Goal: Task Accomplishment & Management: Use online tool/utility

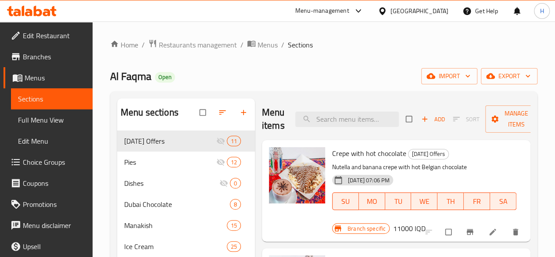
drag, startPoint x: 486, startPoint y: 162, endPoint x: 561, endPoint y: 0, distance: 178.1
click at [555, 45] on html "​ Menu-management [GEOGRAPHIC_DATA] Get Help H Edit Restaurant Branches Menus S…" at bounding box center [277, 128] width 555 height 257
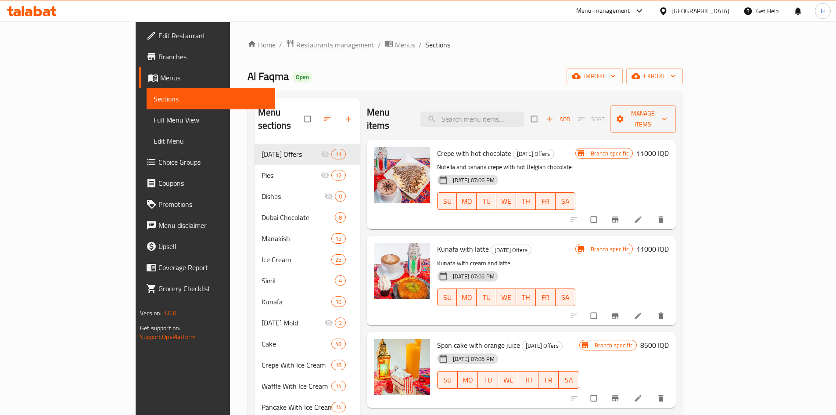
click at [296, 45] on span "Restaurants management" at bounding box center [335, 44] width 78 height 11
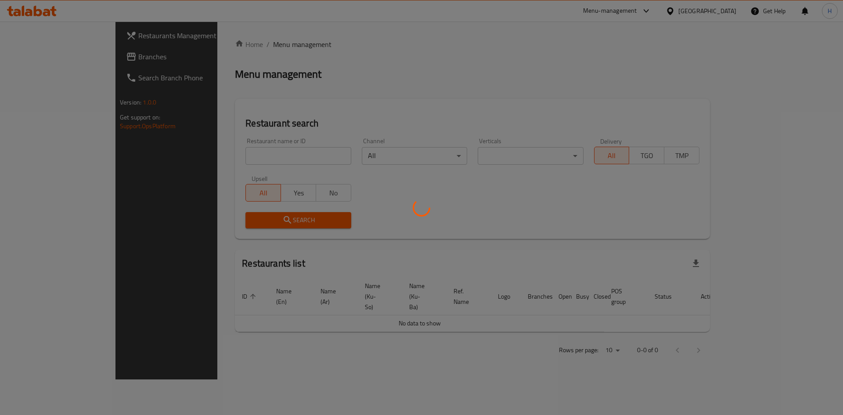
click at [234, 150] on div at bounding box center [421, 207] width 843 height 415
click at [234, 151] on div at bounding box center [421, 207] width 843 height 415
click at [234, 153] on div at bounding box center [421, 207] width 843 height 415
click at [233, 162] on div at bounding box center [421, 207] width 843 height 415
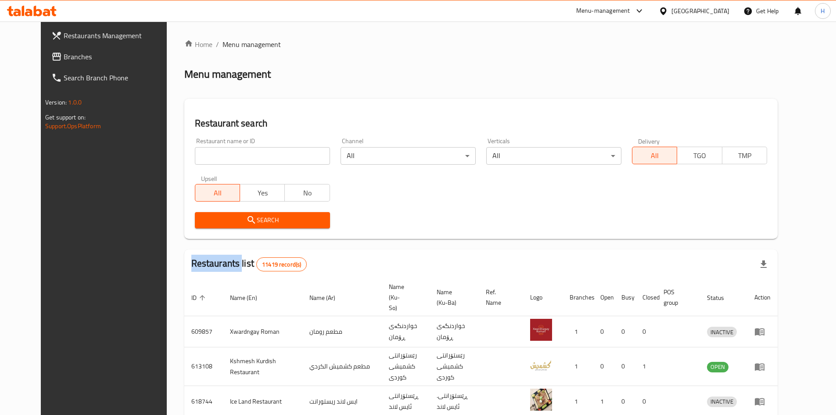
click at [233, 162] on div "Home / Menu management Menu management Restaurant search Restaurant name or ID …" at bounding box center [480, 343] width 593 height 608
click at [234, 152] on input "search" at bounding box center [262, 156] width 135 height 18
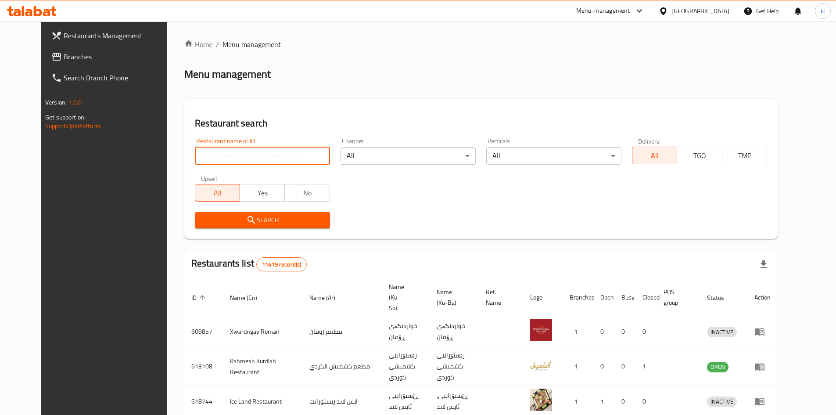
paste input "736926"
click button "Search" at bounding box center [262, 220] width 135 height 16
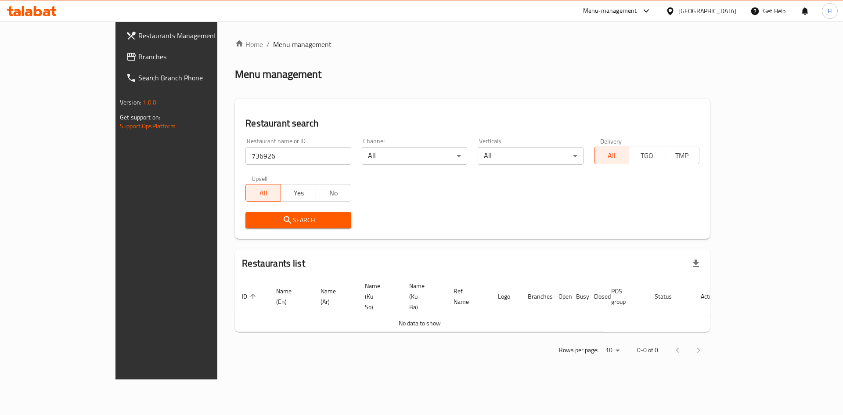
click at [245, 147] on input "736926" at bounding box center [297, 156] width 105 height 18
paste input "697571"
click at [245, 147] on input "697571" at bounding box center [297, 156] width 105 height 18
type input "697571"
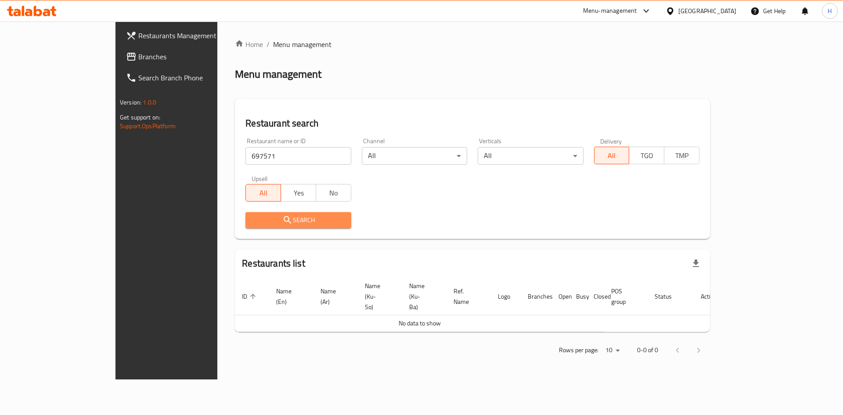
click at [261, 223] on span "Search" at bounding box center [297, 220] width 91 height 11
click at [261, 223] on div at bounding box center [421, 207] width 843 height 415
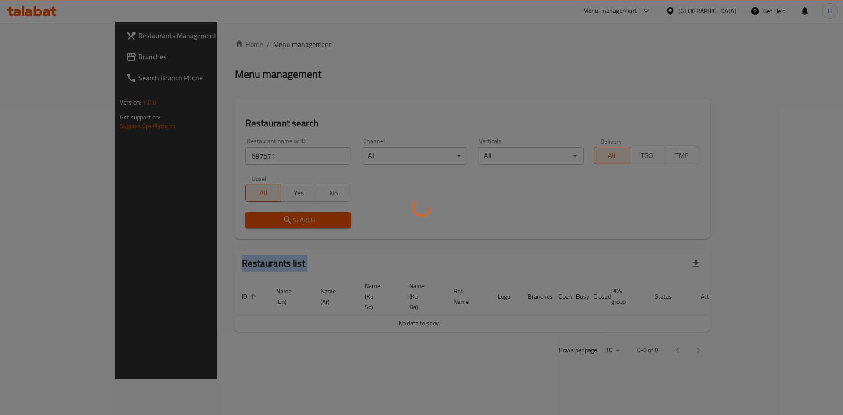
click at [261, 223] on div at bounding box center [421, 207] width 843 height 415
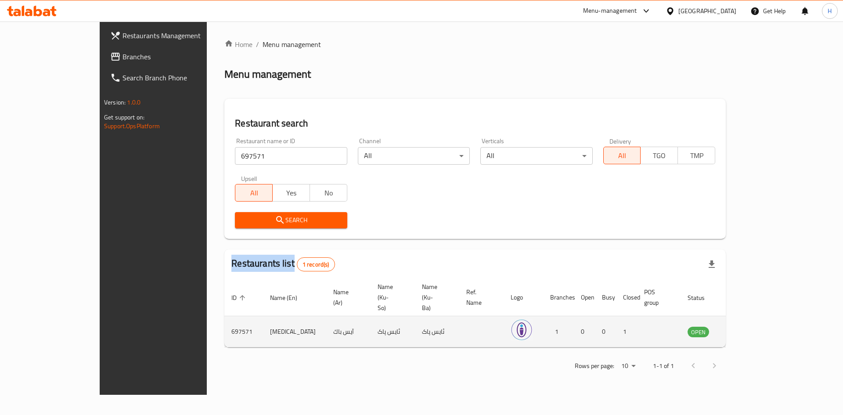
click at [561, 256] on link "enhanced table" at bounding box center [741, 331] width 16 height 11
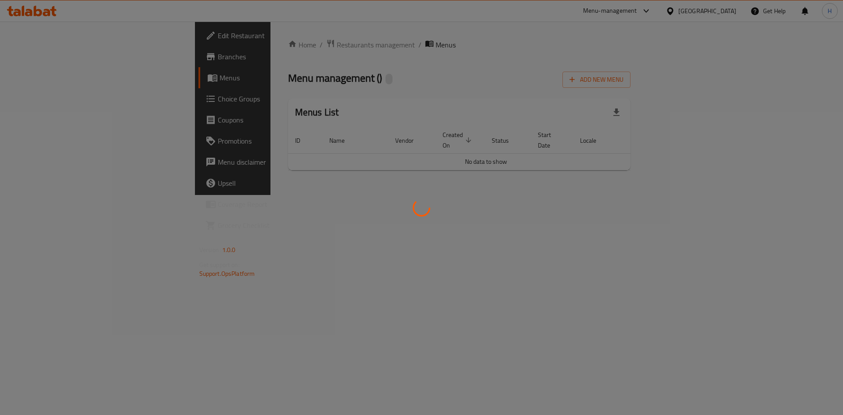
click at [561, 256] on div at bounding box center [421, 207] width 843 height 415
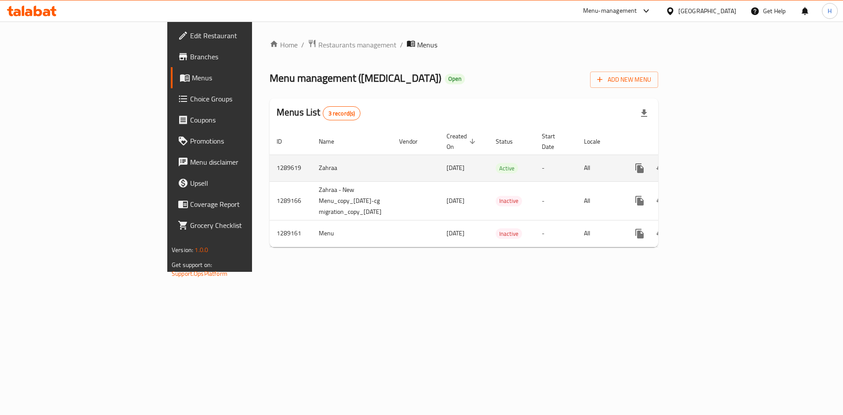
click at [561, 158] on td "enhanced table" at bounding box center [671, 167] width 98 height 27
click at [561, 163] on icon "enhanced table" at bounding box center [702, 168] width 11 height 11
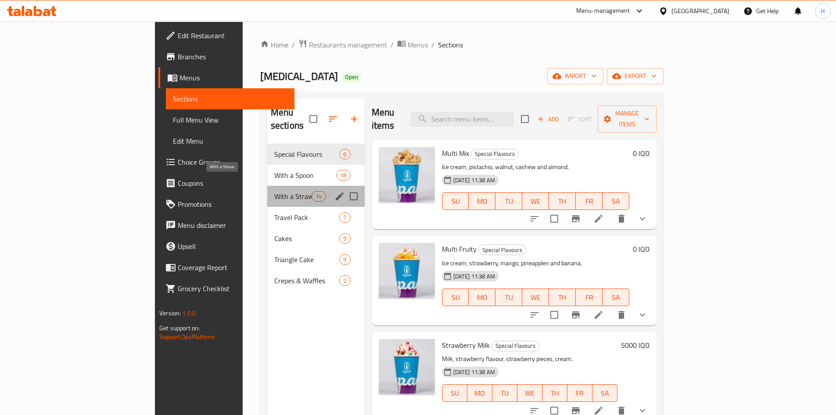
click at [274, 191] on span "With a Straw" at bounding box center [292, 196] width 37 height 11
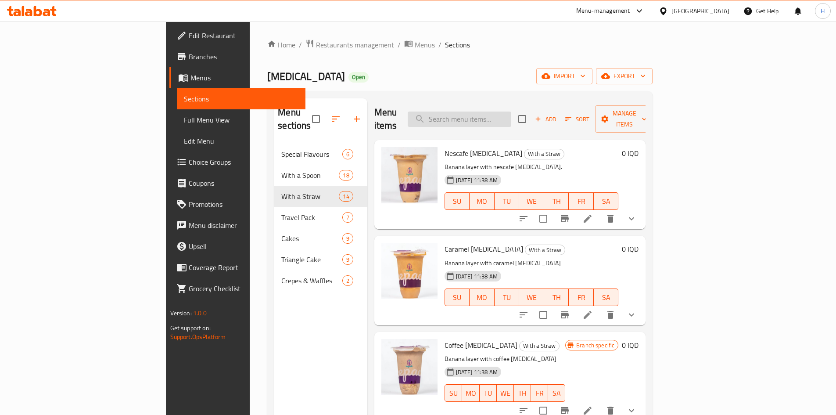
click at [511, 114] on input "search" at bounding box center [460, 118] width 104 height 15
type input "f"
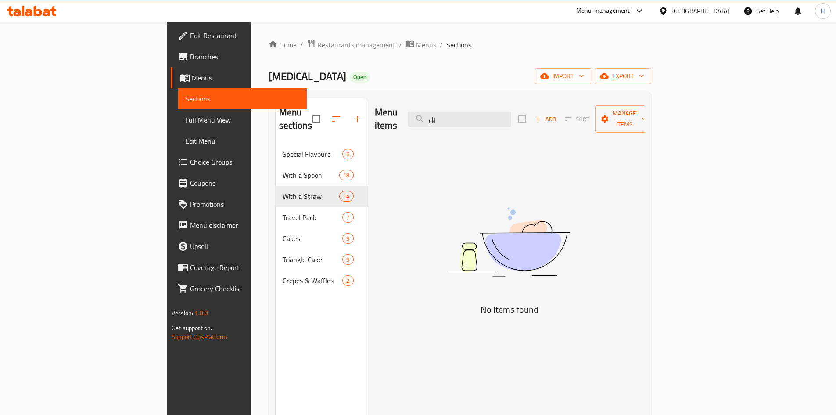
type input "ب"
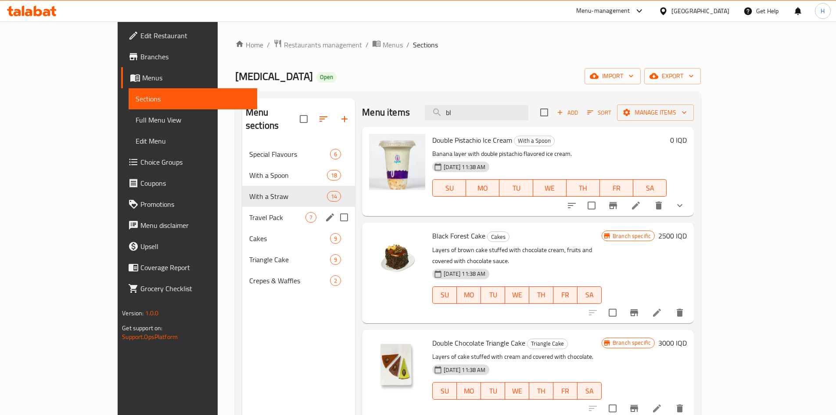
click at [242, 207] on div "Travel Pack 7" at bounding box center [298, 217] width 113 height 21
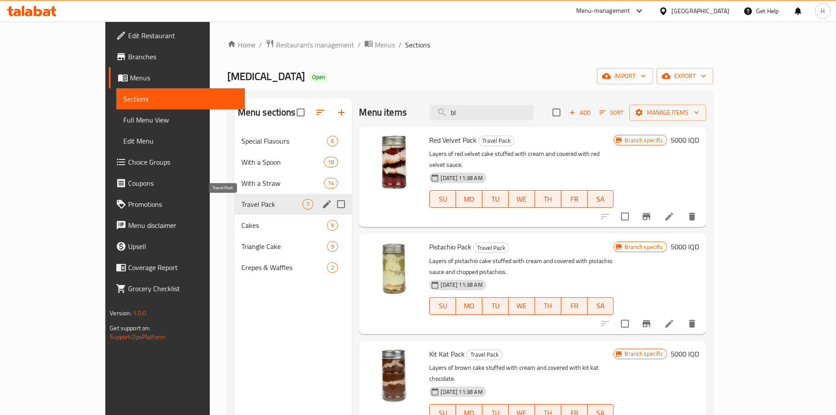
click at [241, 181] on span "With a Straw" at bounding box center [282, 183] width 82 height 11
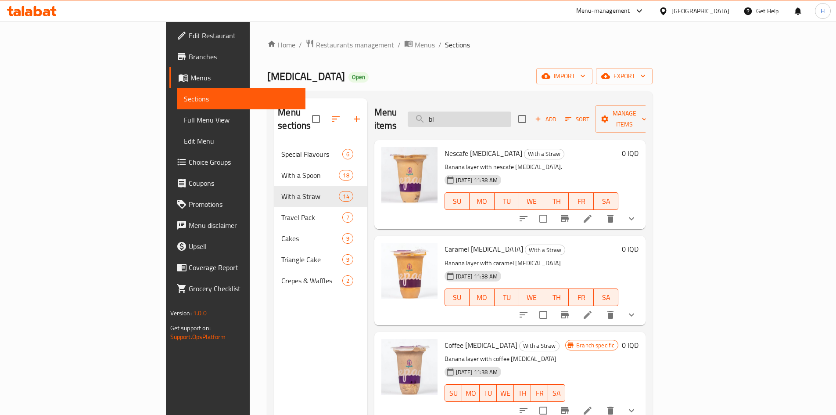
click at [511, 115] on input "bl" at bounding box center [460, 118] width 104 height 15
type input "l"
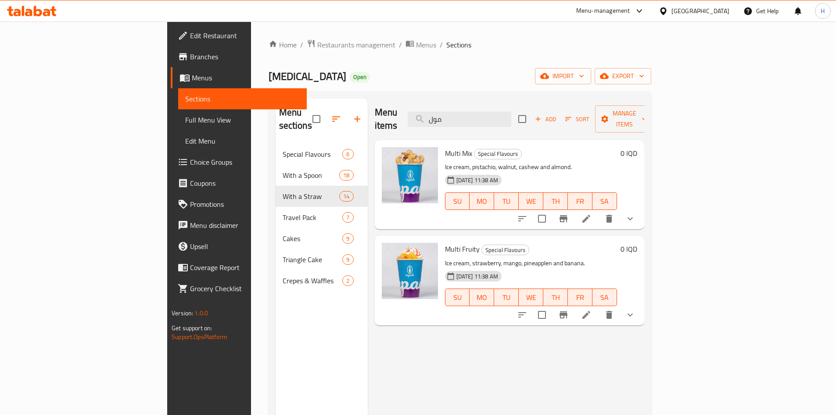
type input "مول"
click at [561, 211] on li at bounding box center [586, 219] width 25 height 16
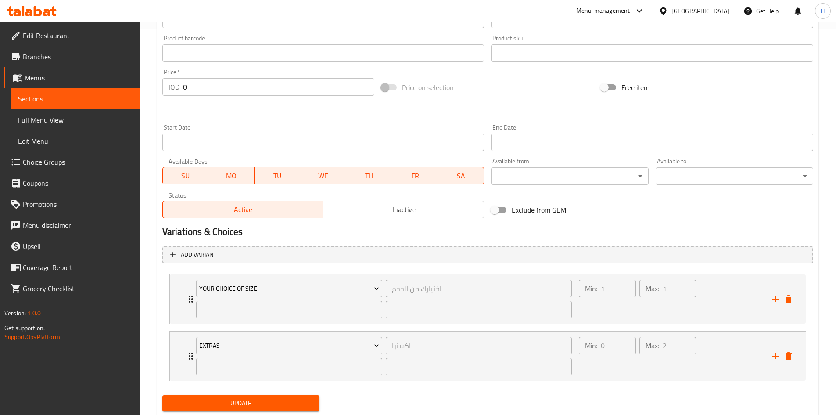
scroll to position [412, 0]
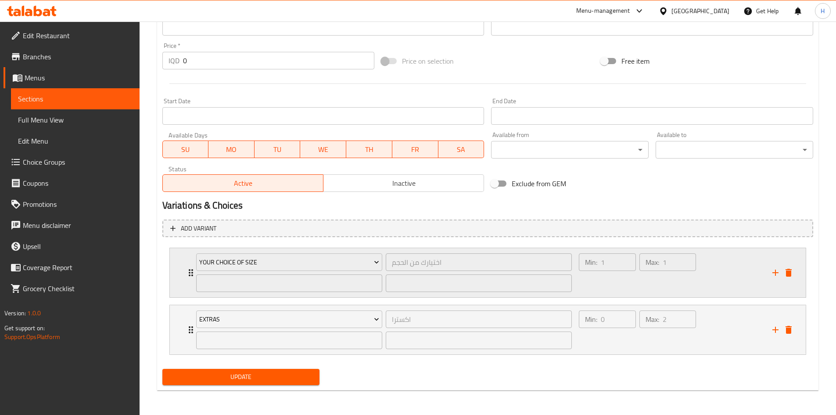
click at [191, 256] on div "Your Choice Of Size اختيارك من الحجم ​ ​ ​" at bounding box center [384, 272] width 387 height 49
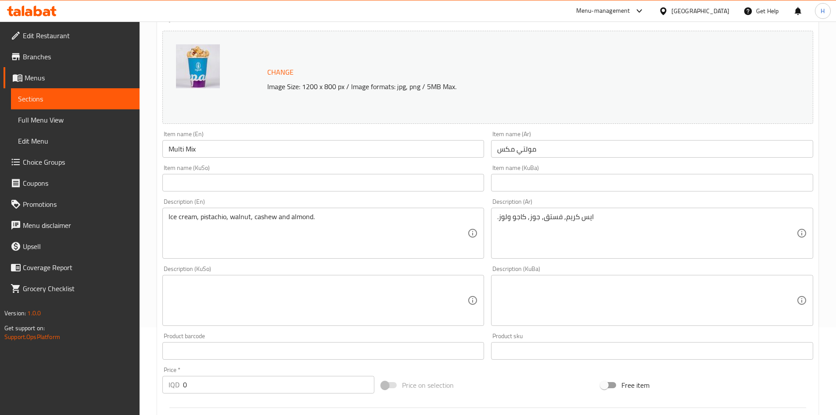
scroll to position [0, 0]
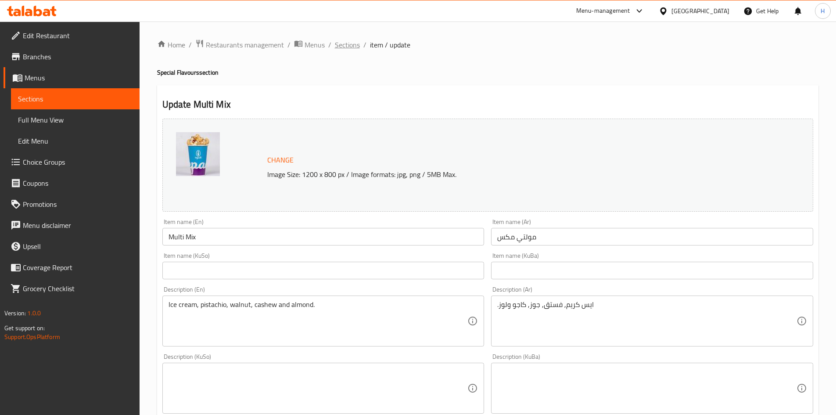
click at [353, 50] on span "Sections" at bounding box center [347, 44] width 25 height 11
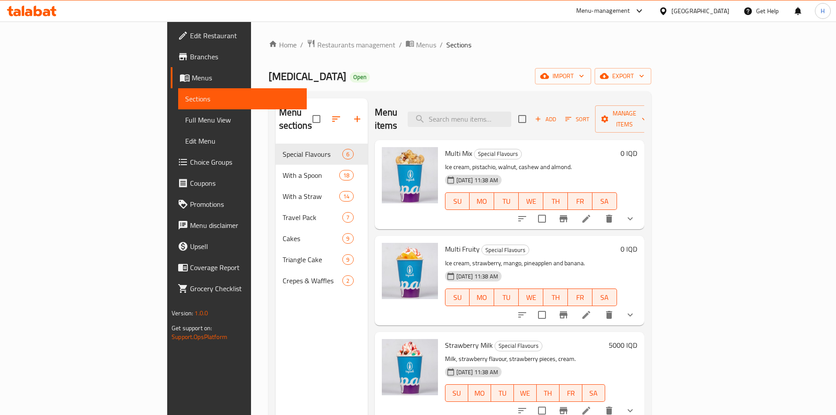
click at [561, 211] on li at bounding box center [586, 219] width 25 height 16
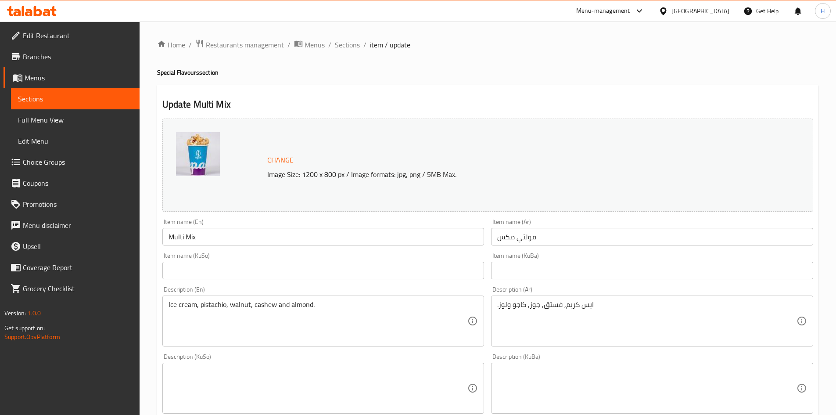
scroll to position [412, 0]
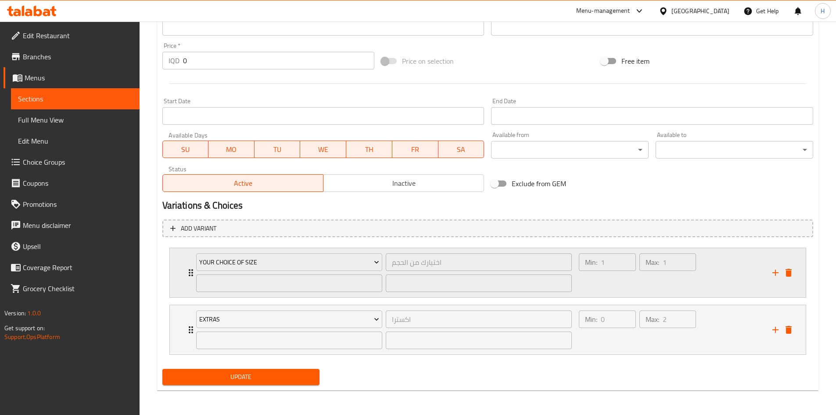
click at [190, 256] on icon "Expand" at bounding box center [191, 272] width 11 height 11
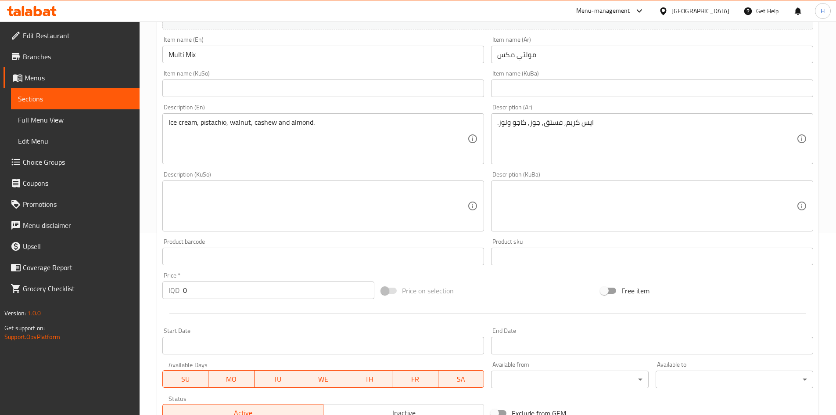
scroll to position [0, 0]
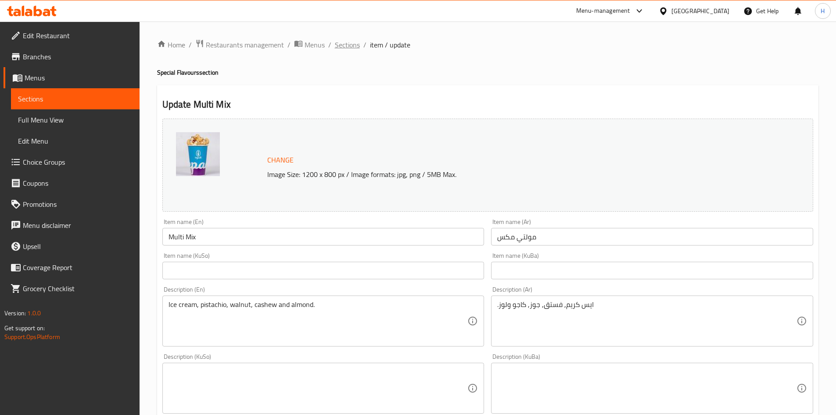
click at [344, 45] on span "Sections" at bounding box center [347, 44] width 25 height 11
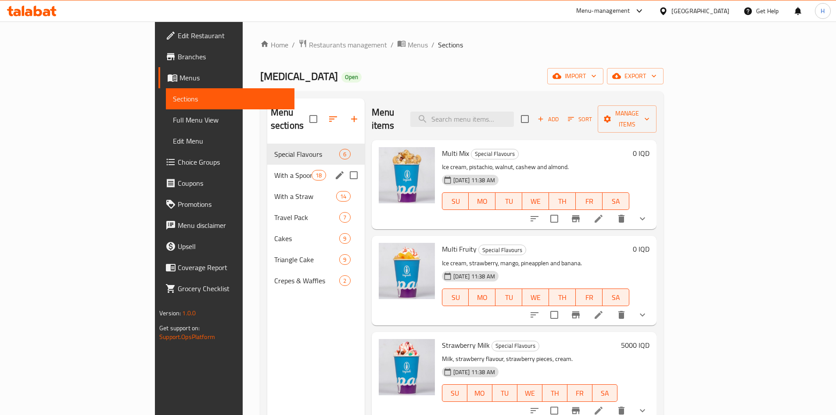
click at [274, 170] on span "With a Spoon" at bounding box center [292, 175] width 37 height 11
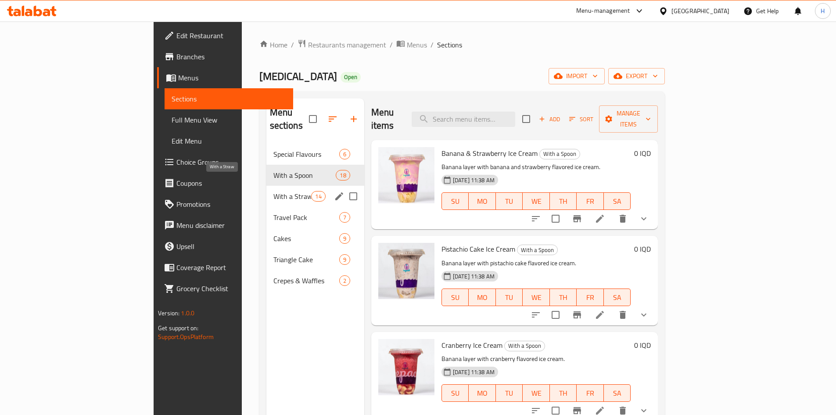
drag, startPoint x: 212, startPoint y: 187, endPoint x: 273, endPoint y: 186, distance: 61.9
click at [273, 191] on span "With a Straw" at bounding box center [292, 196] width 38 height 11
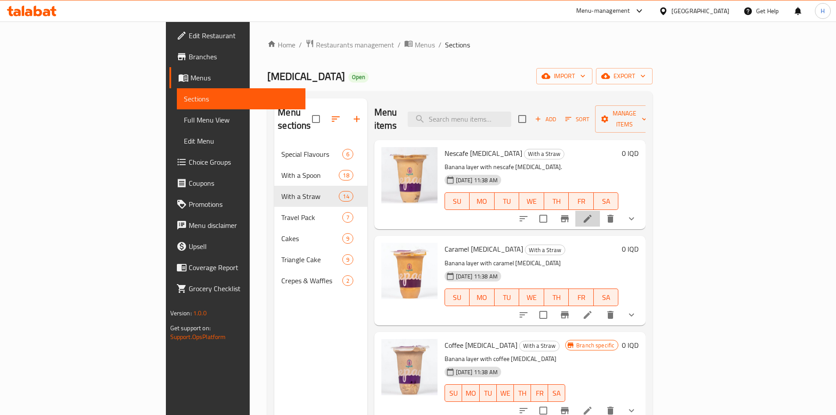
drag, startPoint x: 737, startPoint y: 203, endPoint x: 741, endPoint y: 204, distance: 4.5
click at [561, 211] on li at bounding box center [587, 219] width 25 height 16
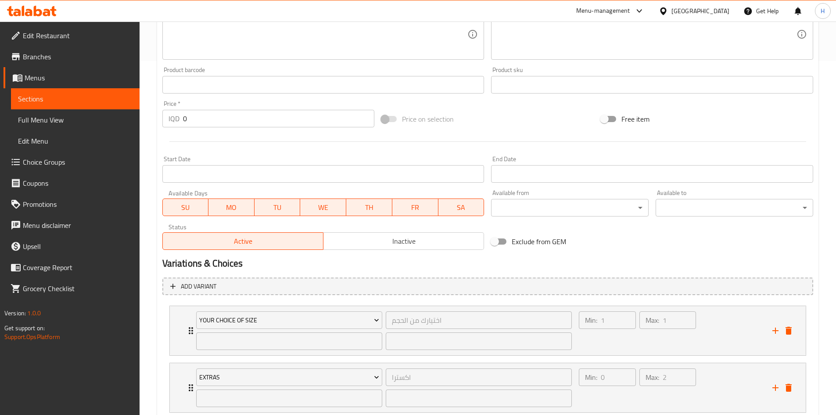
scroll to position [412, 0]
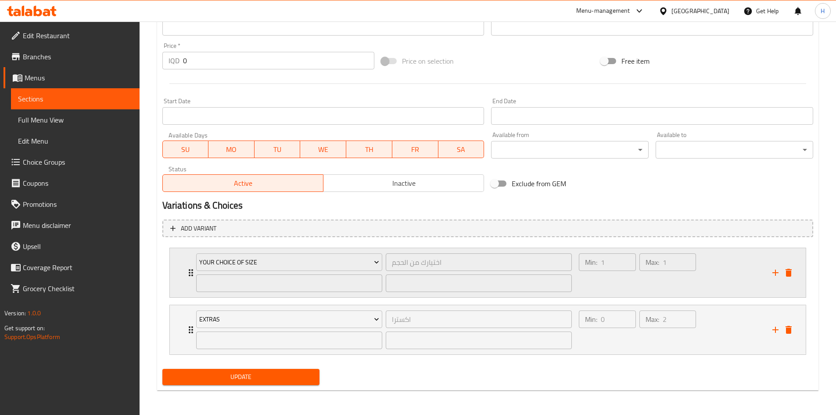
click at [190, 256] on icon "Expand" at bounding box center [191, 272] width 4 height 7
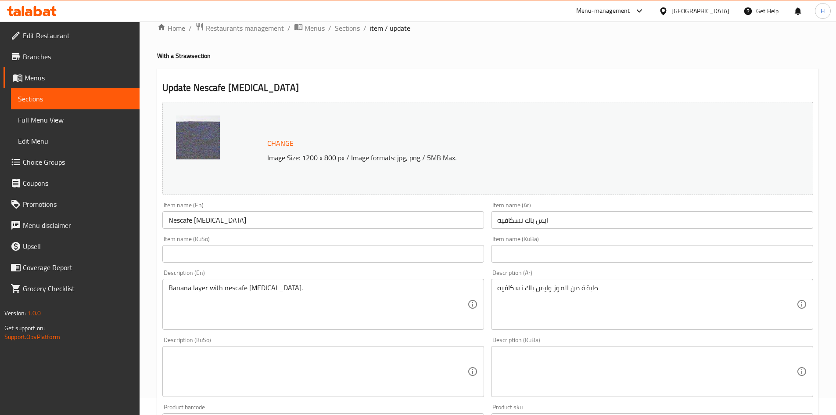
scroll to position [0, 0]
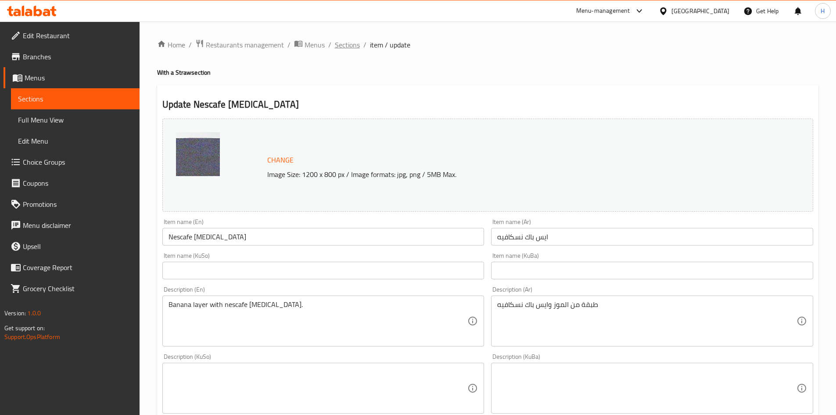
click at [344, 43] on span "Sections" at bounding box center [347, 44] width 25 height 11
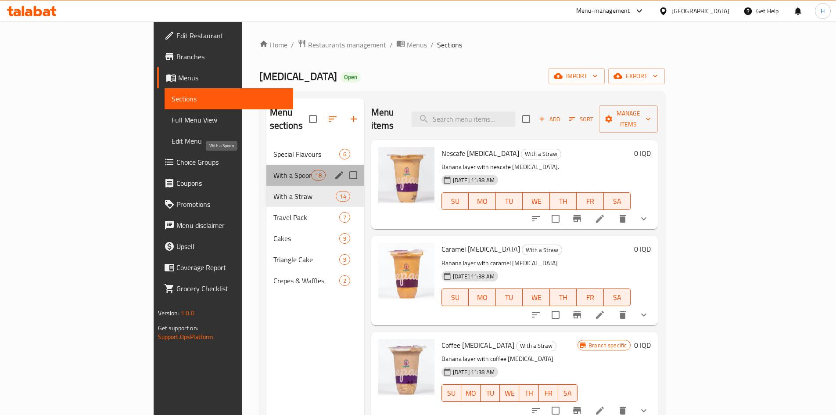
click at [273, 170] on span "With a Spoon" at bounding box center [292, 175] width 38 height 11
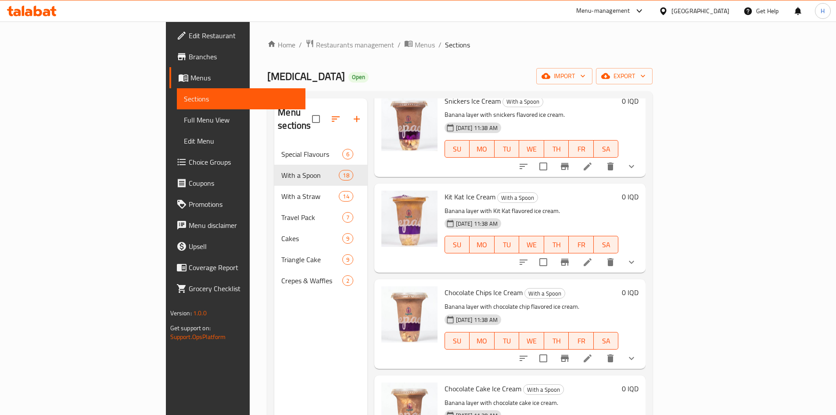
scroll to position [1053, 0]
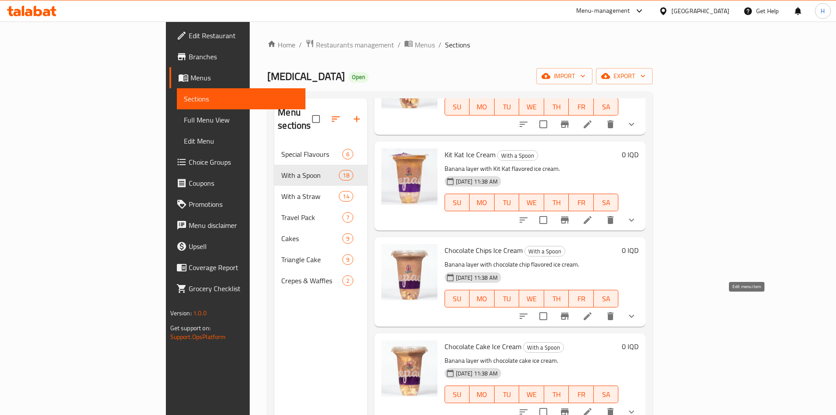
click at [561, 256] on icon at bounding box center [587, 316] width 11 height 11
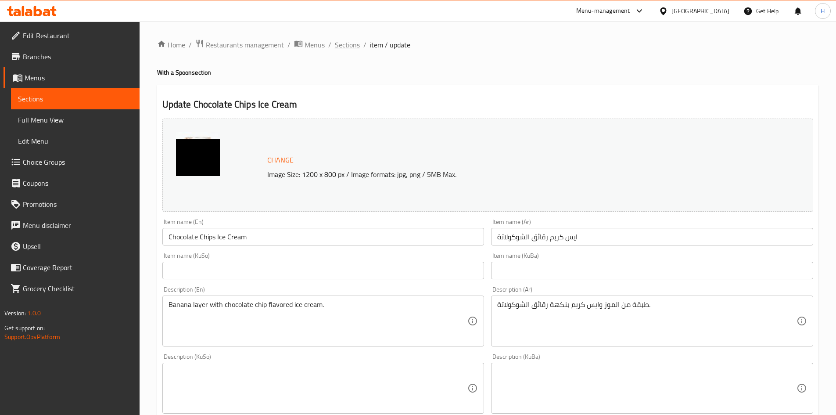
click at [341, 45] on span "Sections" at bounding box center [347, 44] width 25 height 11
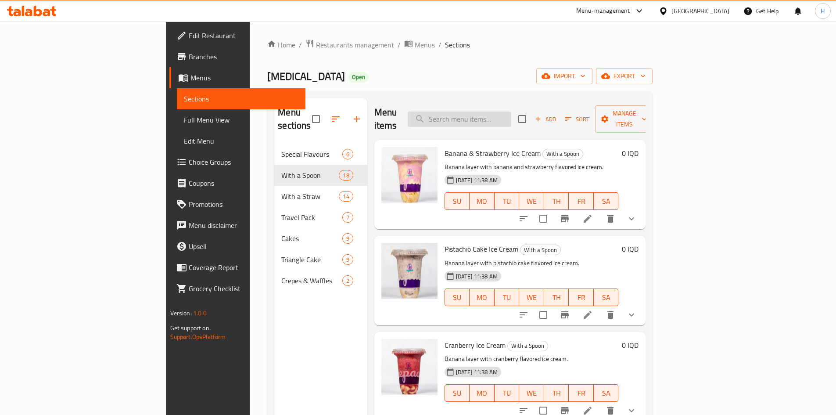
click at [511, 112] on input "search" at bounding box center [460, 118] width 104 height 15
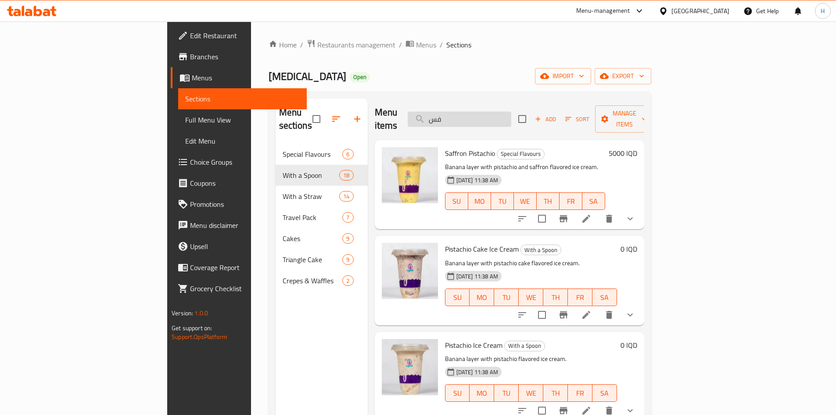
click at [502, 114] on input "فس" at bounding box center [460, 118] width 104 height 15
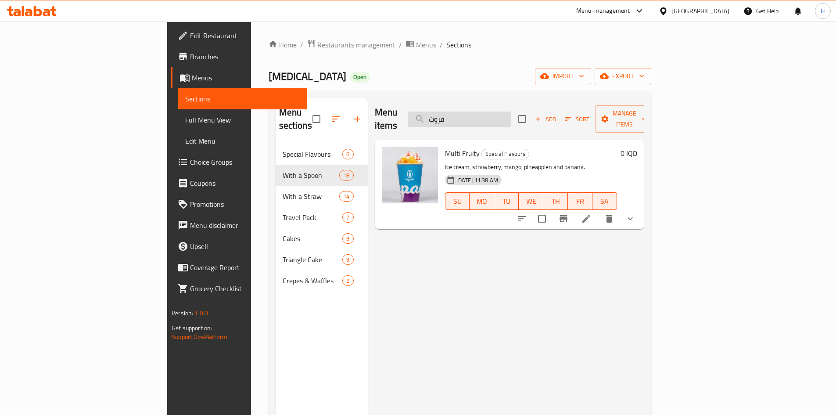
click at [506, 117] on input "فروت" at bounding box center [460, 118] width 104 height 15
click at [506, 116] on input "فروت" at bounding box center [460, 118] width 104 height 15
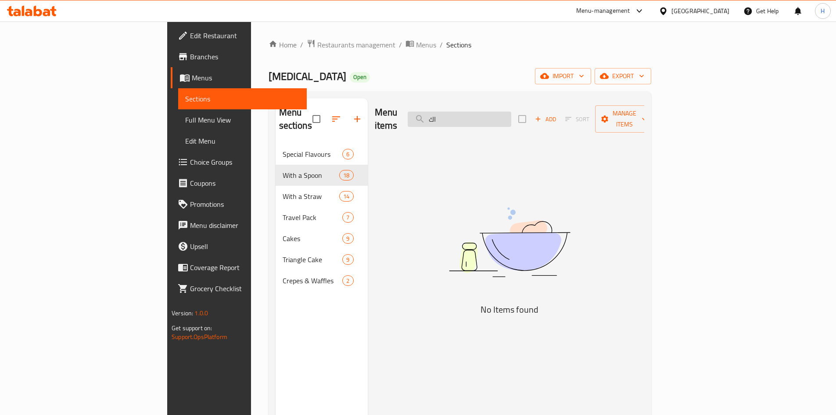
type input "ا"
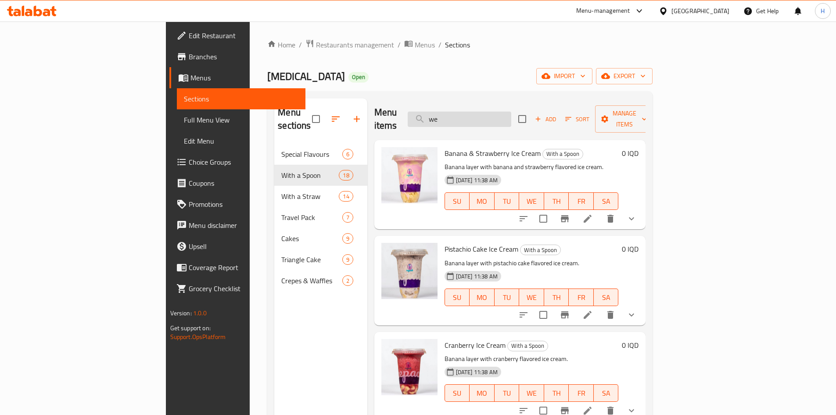
type input "w"
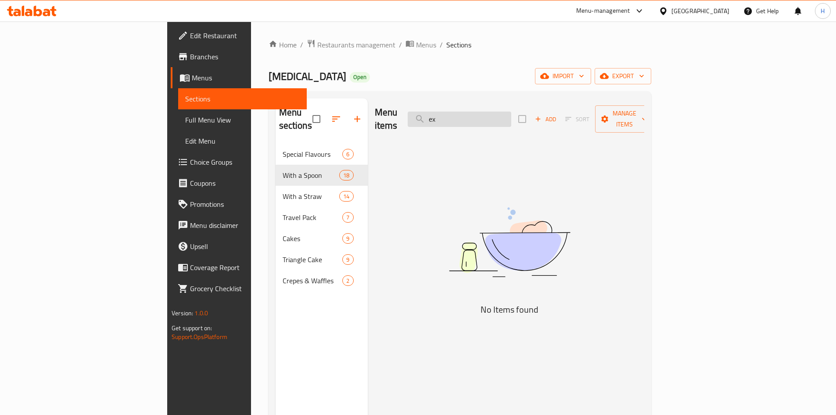
type input "e"
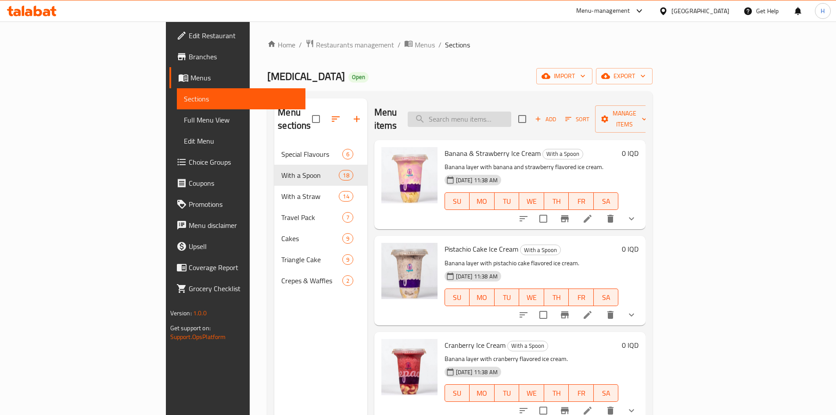
click at [507, 117] on input "search" at bounding box center [460, 118] width 104 height 15
type input "i"
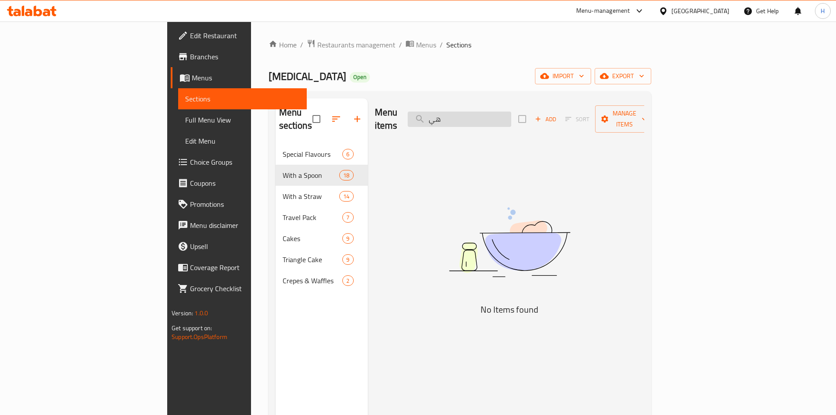
type input "ه"
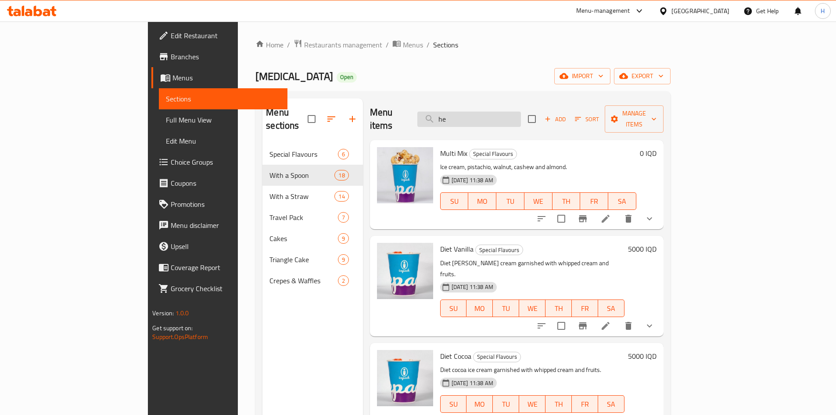
type input "h"
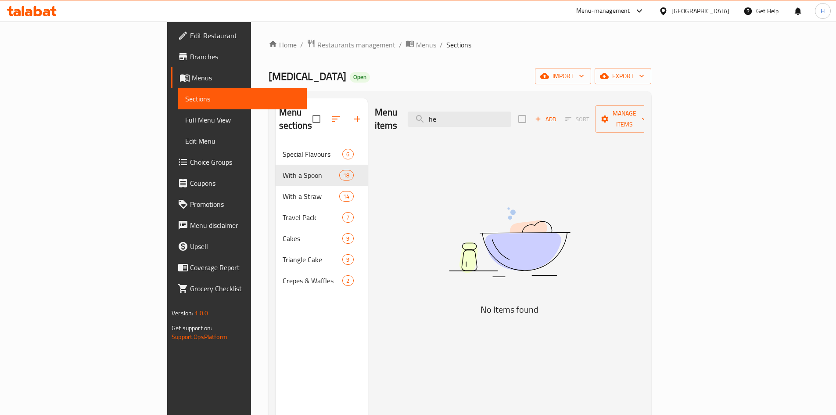
type input "h"
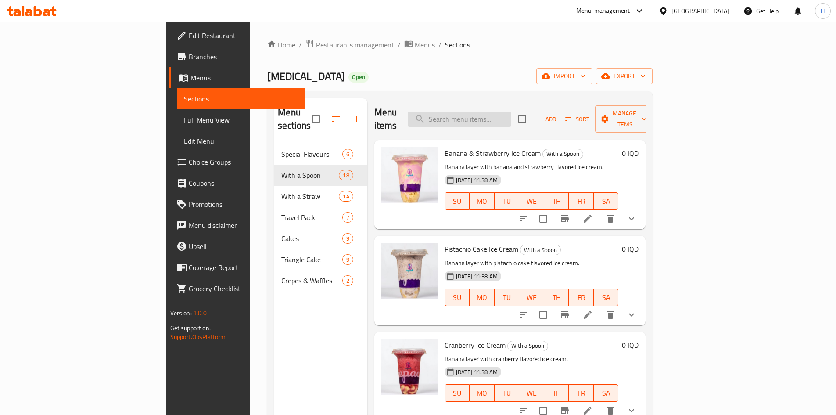
click at [511, 111] on input "search" at bounding box center [460, 118] width 104 height 15
type input "f"
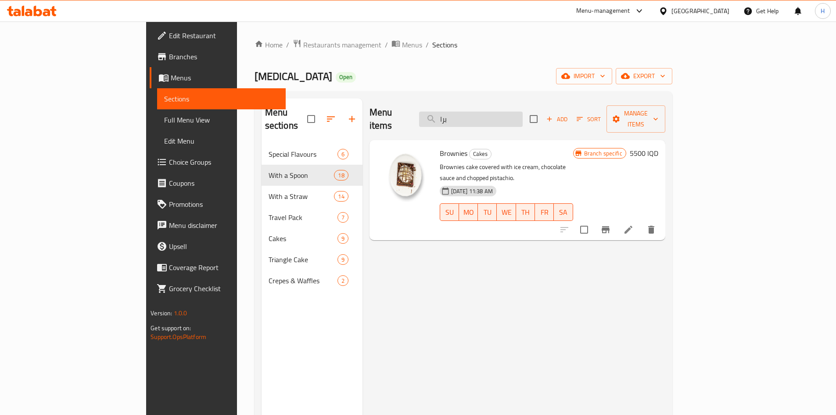
click at [499, 113] on input "برا" at bounding box center [471, 118] width 104 height 15
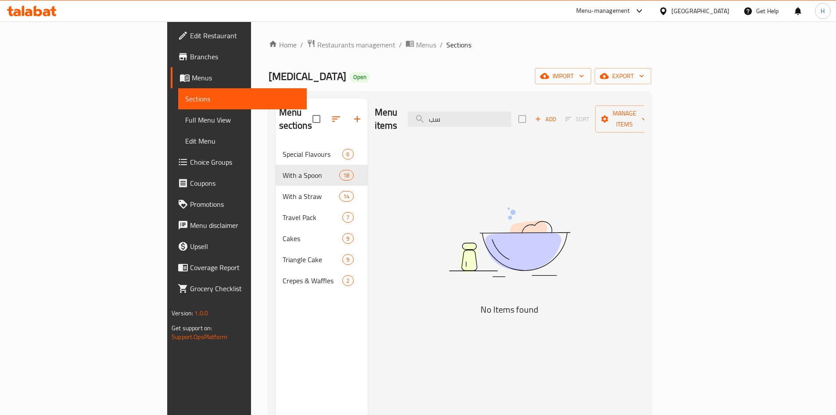
type input "س"
type input "ب"
click at [503, 103] on div "Menu items banana s Add Sort Manage items" at bounding box center [509, 119] width 269 height 42
click at [502, 111] on input "banana s" at bounding box center [460, 118] width 104 height 15
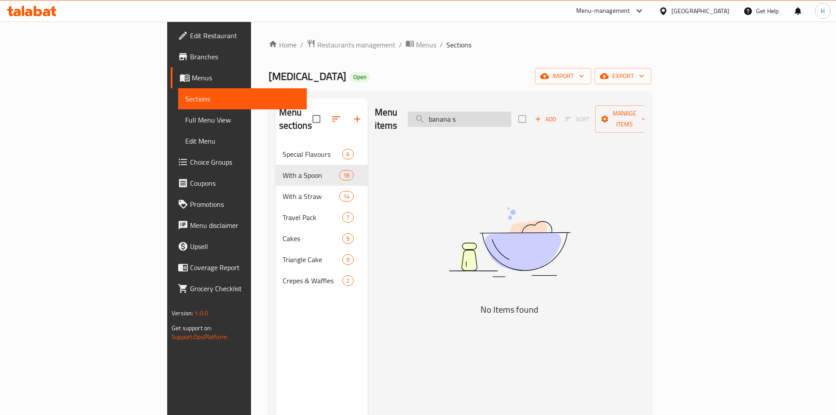
click at [502, 111] on input "banana s" at bounding box center [460, 118] width 104 height 15
drag, startPoint x: 492, startPoint y: 126, endPoint x: 495, endPoint y: 121, distance: 5.9
click at [493, 125] on div "Menu items banana s Add Sort Manage items" at bounding box center [509, 119] width 269 height 42
click at [499, 115] on input "banana s" at bounding box center [460, 118] width 104 height 15
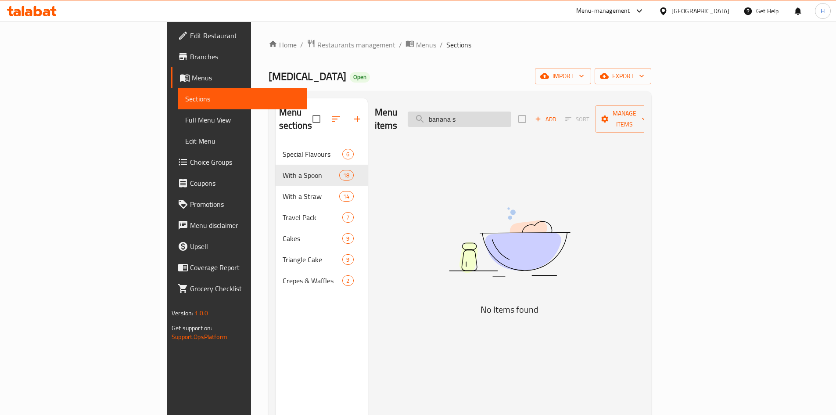
click at [499, 115] on input "banana s" at bounding box center [460, 118] width 104 height 15
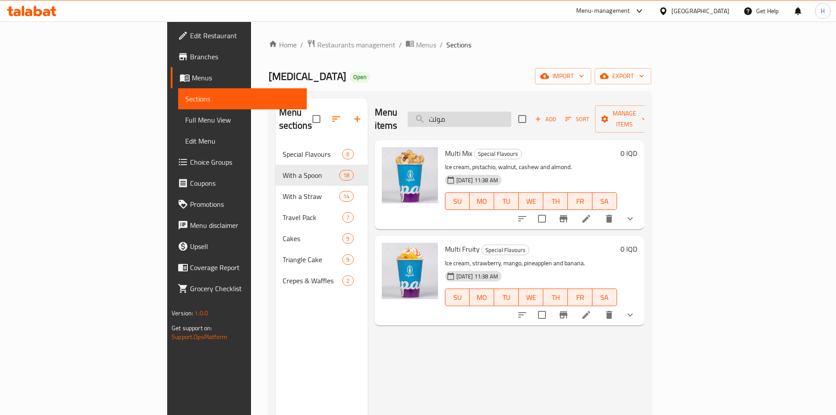
click at [511, 120] on input "مولت" at bounding box center [460, 118] width 104 height 15
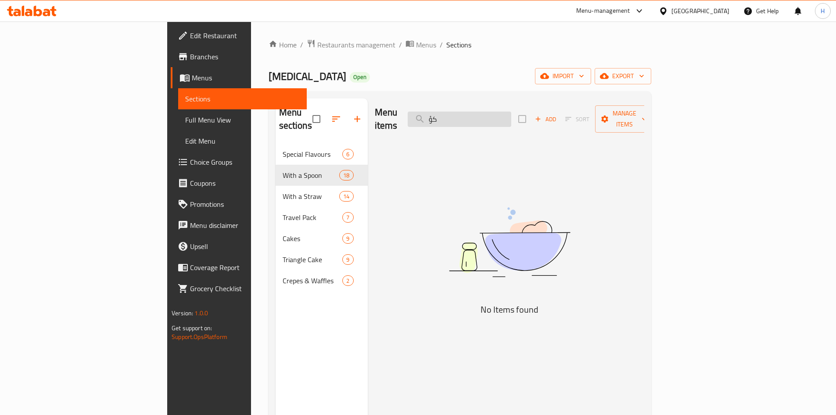
type input "ك"
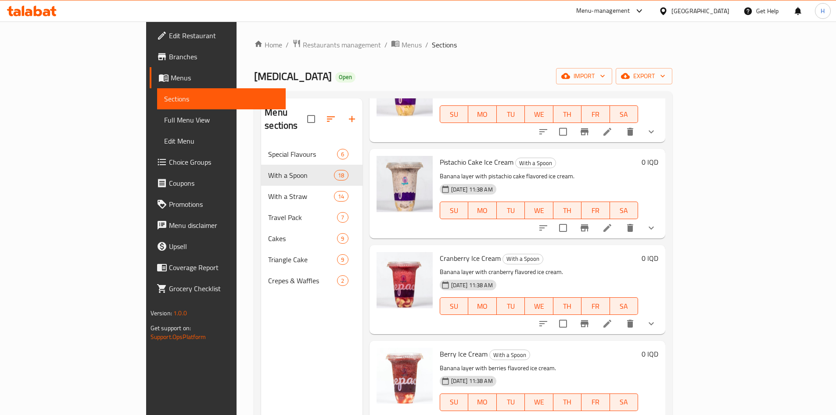
scroll to position [88, 0]
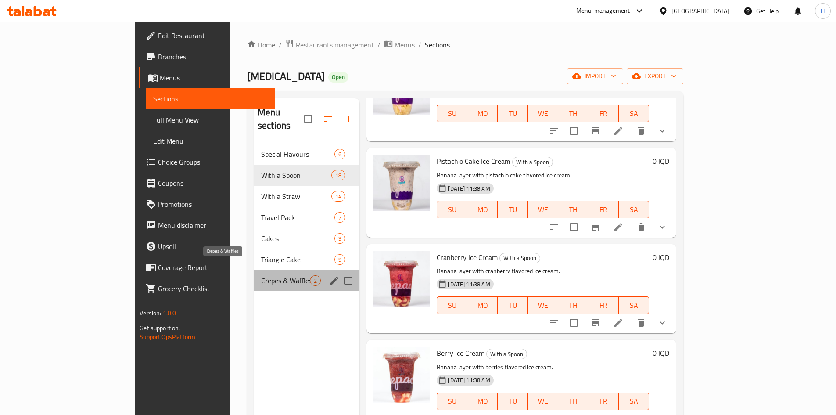
click at [261, 256] on span "Crepes & Waffles" at bounding box center [285, 280] width 49 height 11
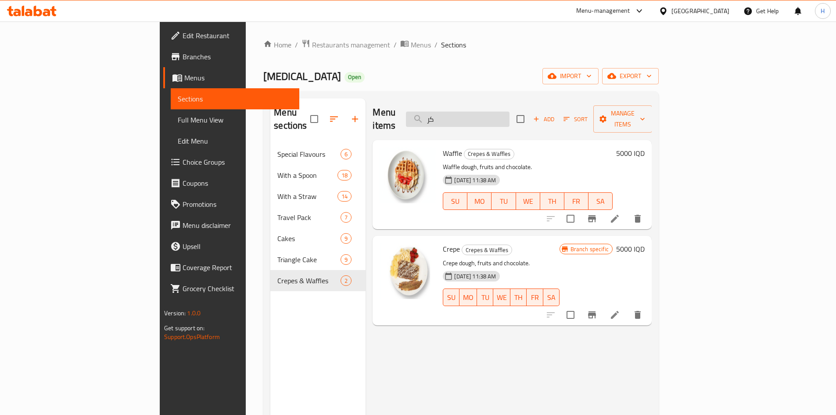
click at [491, 115] on input "كر" at bounding box center [458, 118] width 104 height 15
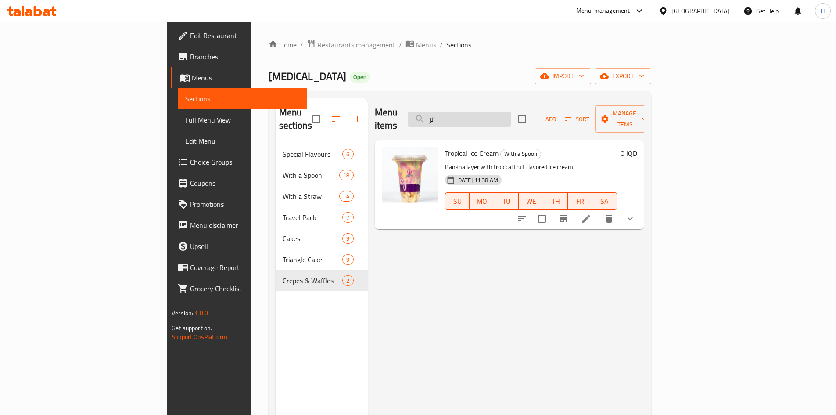
click at [509, 120] on input "تر" at bounding box center [460, 118] width 104 height 15
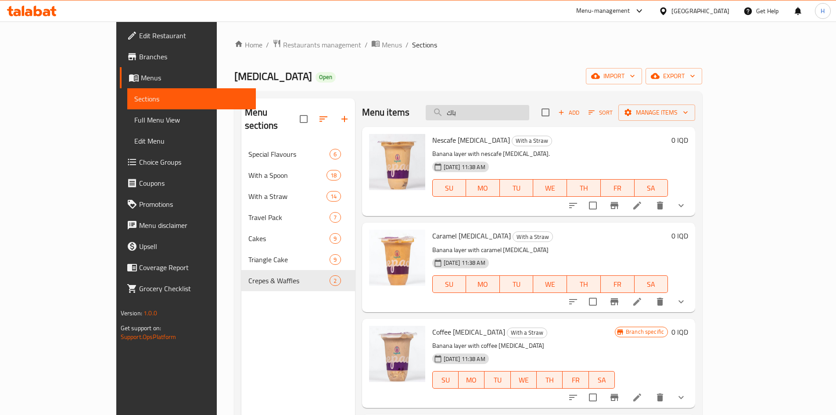
click at [529, 119] on input "باك" at bounding box center [478, 112] width 104 height 15
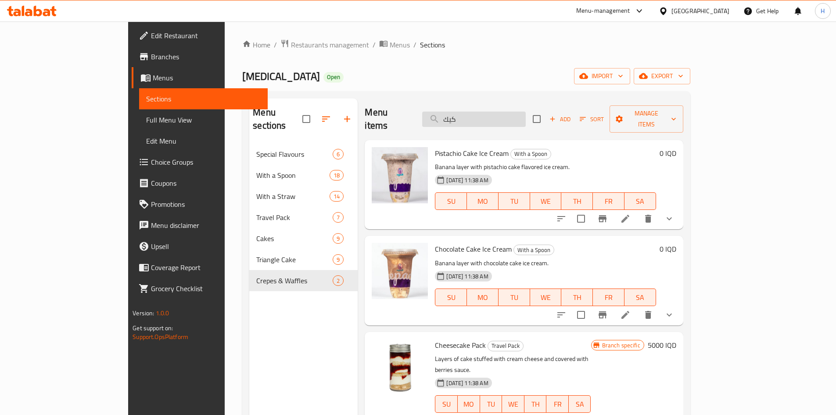
click at [526, 120] on input "كيك" at bounding box center [474, 118] width 104 height 15
click at [525, 118] on input "كيك" at bounding box center [474, 118] width 104 height 15
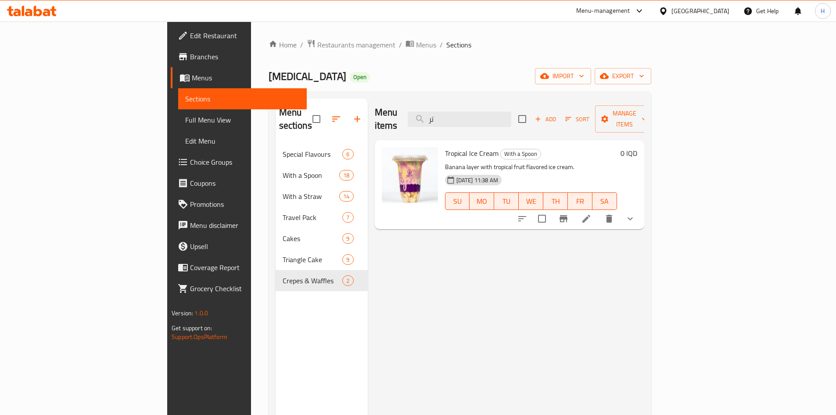
type input "تر"
